Goal: Task Accomplishment & Management: Use online tool/utility

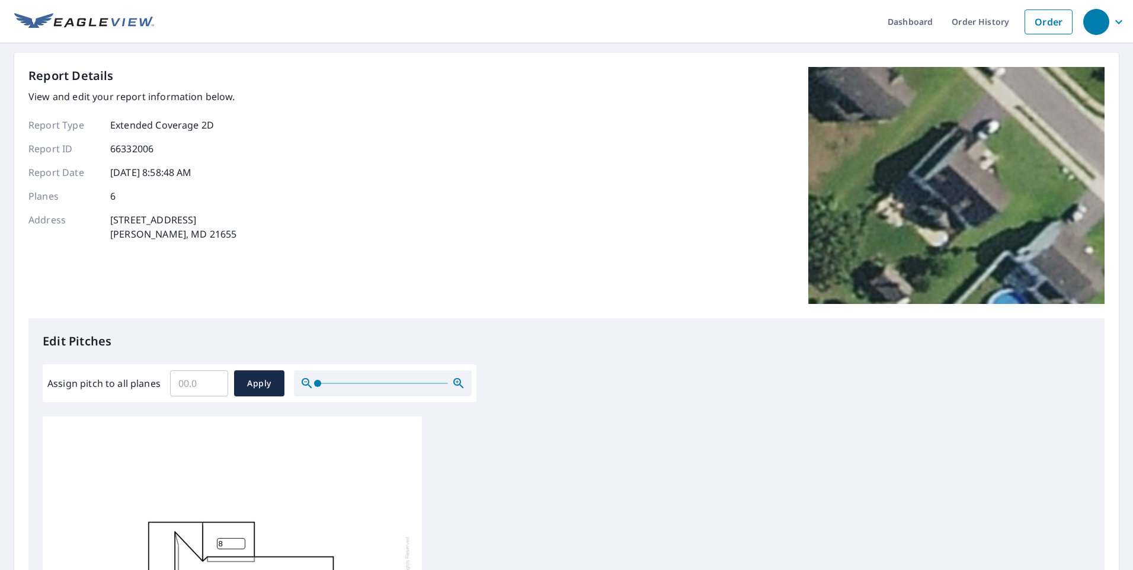
click at [203, 379] on input "Assign pitch to all planes" at bounding box center [199, 383] width 58 height 33
type input "8"
click at [253, 388] on span "Apply" at bounding box center [259, 383] width 31 height 15
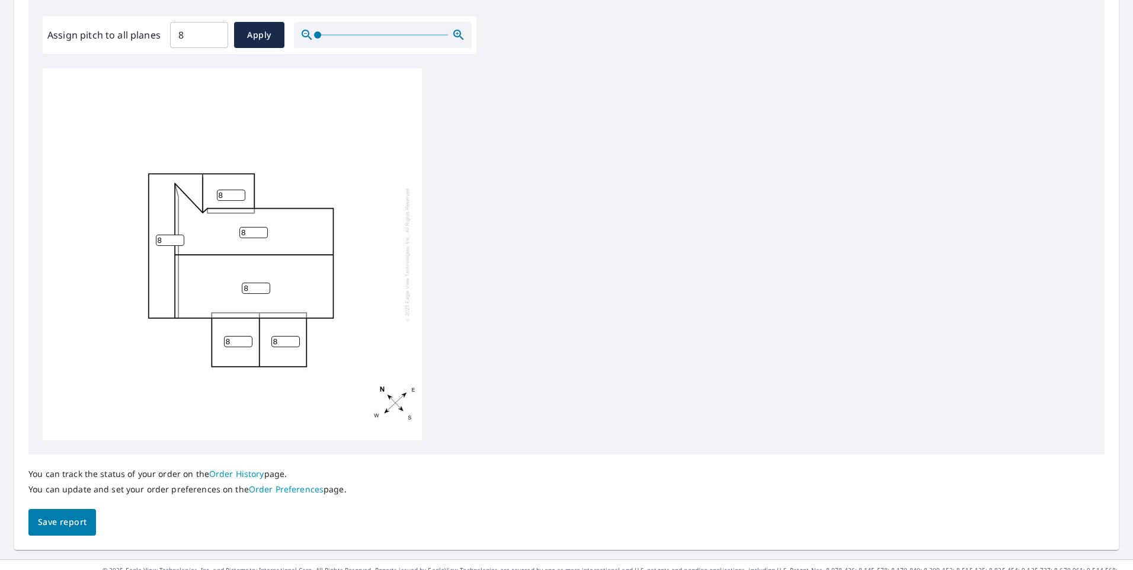
scroll to position [368, 0]
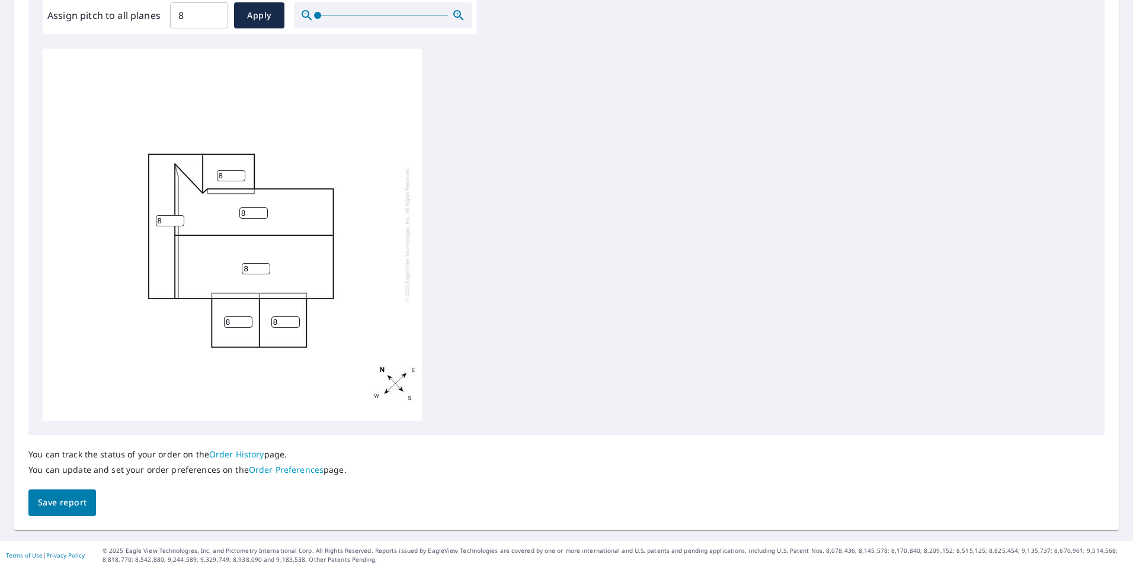
click at [84, 502] on span "Save report" at bounding box center [62, 503] width 49 height 15
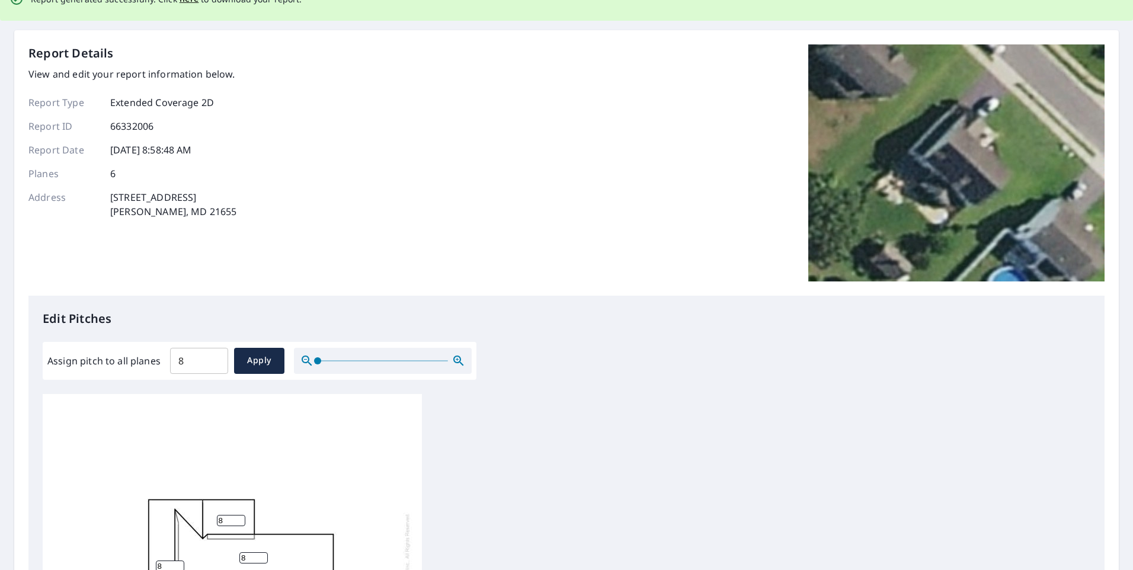
scroll to position [0, 0]
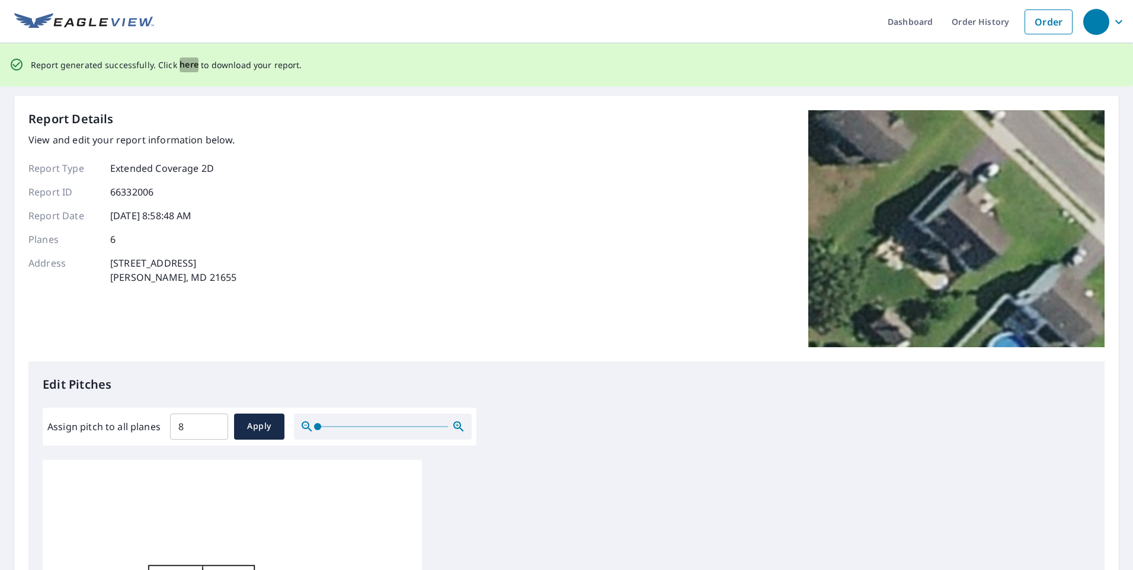
click at [185, 64] on span "here" at bounding box center [190, 64] width 20 height 15
